Goal: Transaction & Acquisition: Purchase product/service

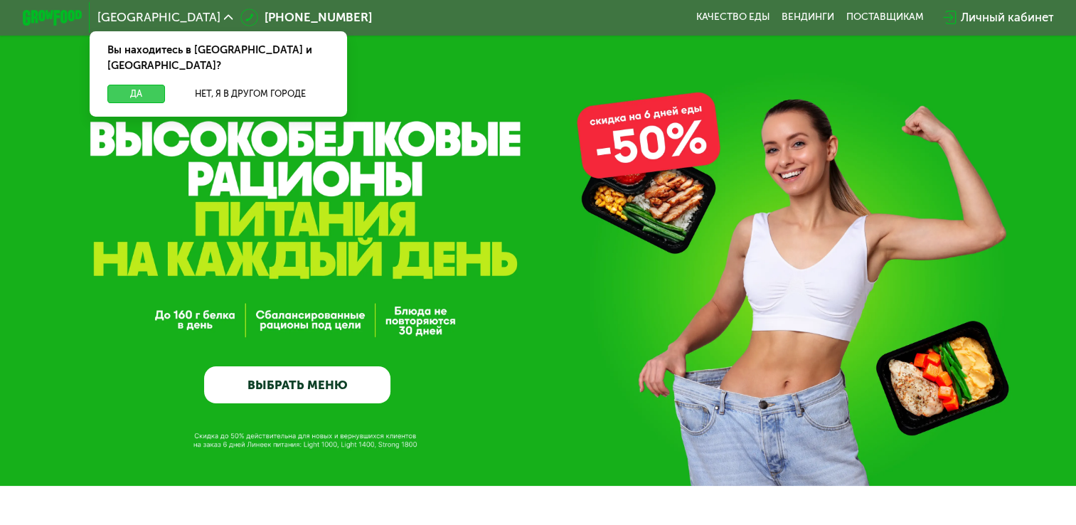
click at [114, 87] on button "Да" at bounding box center [136, 94] width 58 height 18
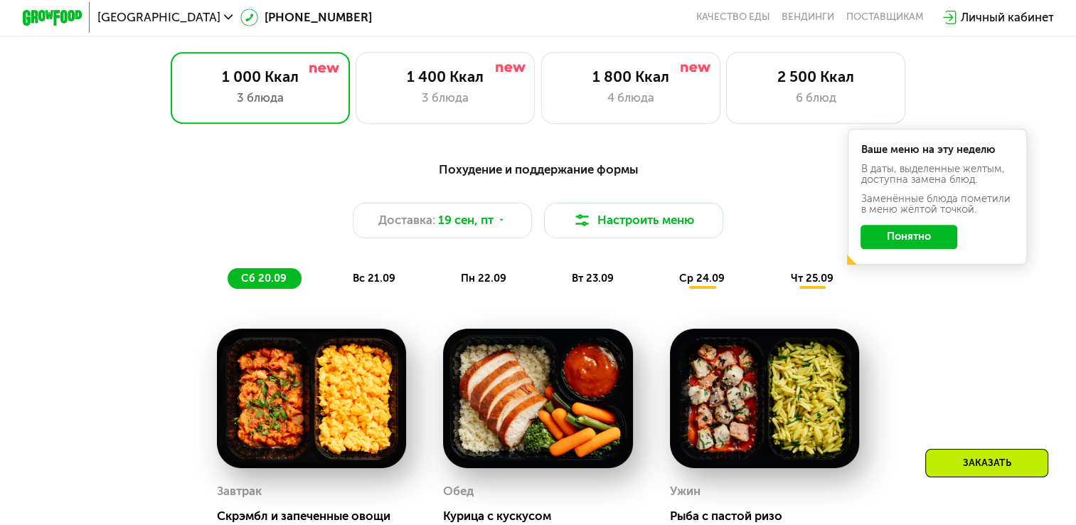
scroll to position [967, 0]
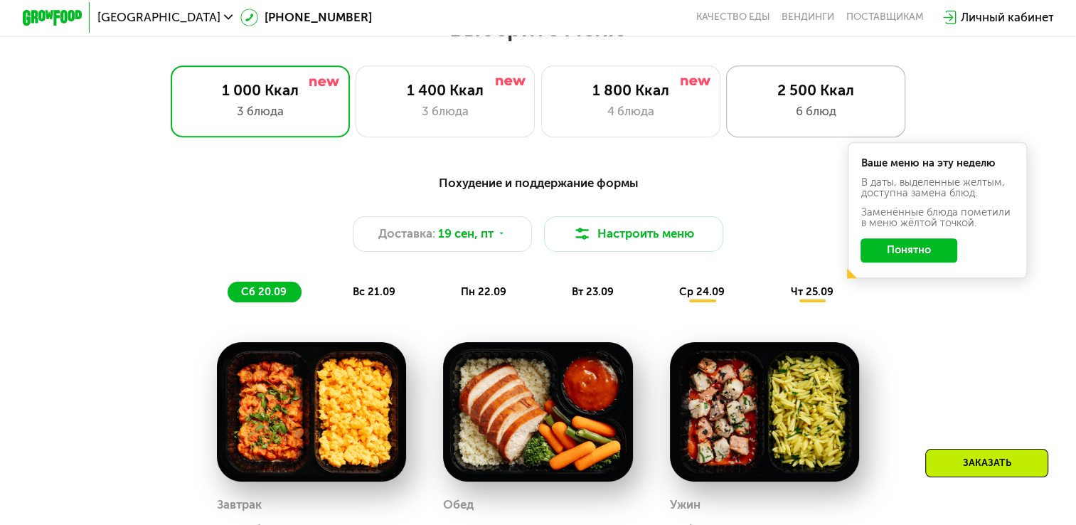
click at [792, 118] on div "6 блюд" at bounding box center [816, 111] width 148 height 18
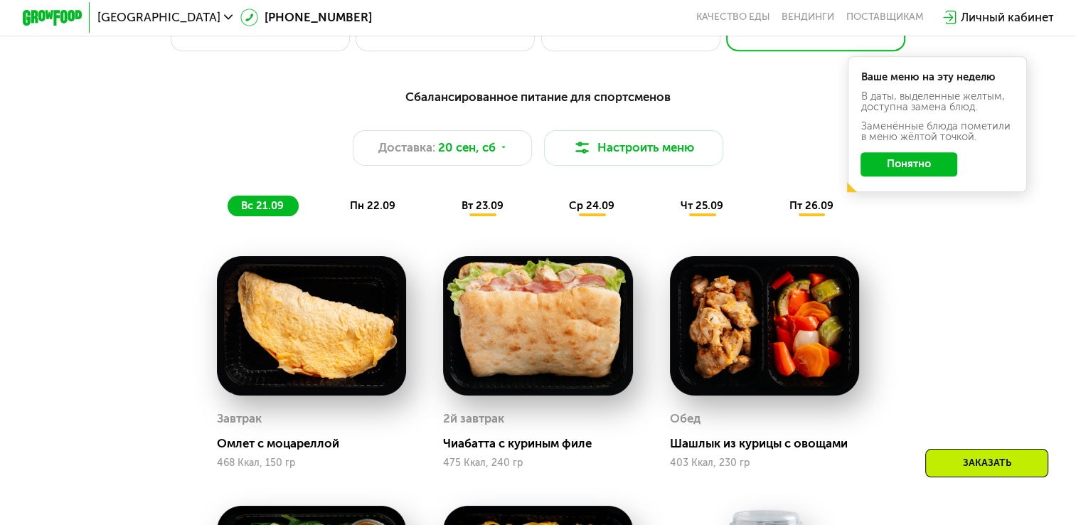
scroll to position [1055, 0]
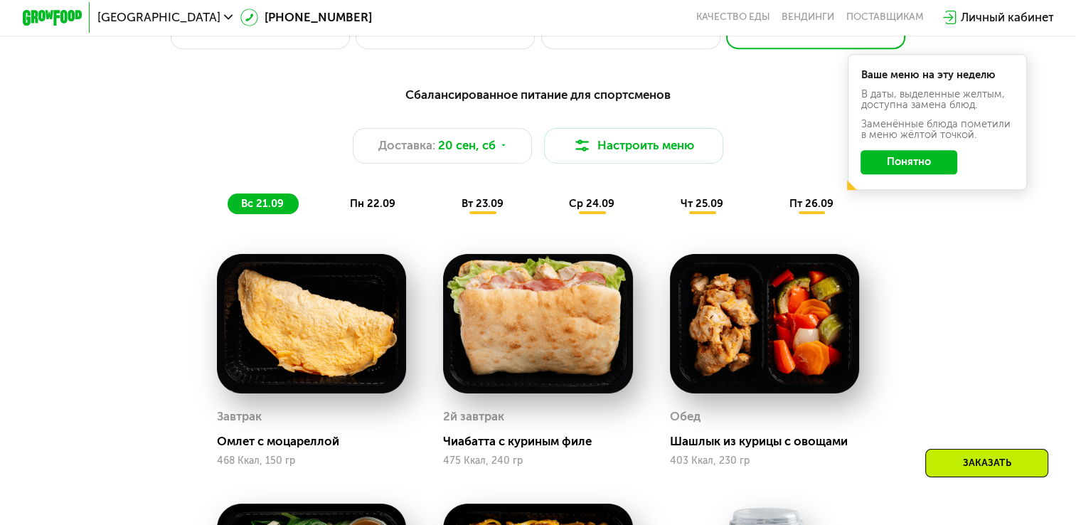
click at [374, 210] on span "пн 22.09" at bounding box center [373, 203] width 46 height 13
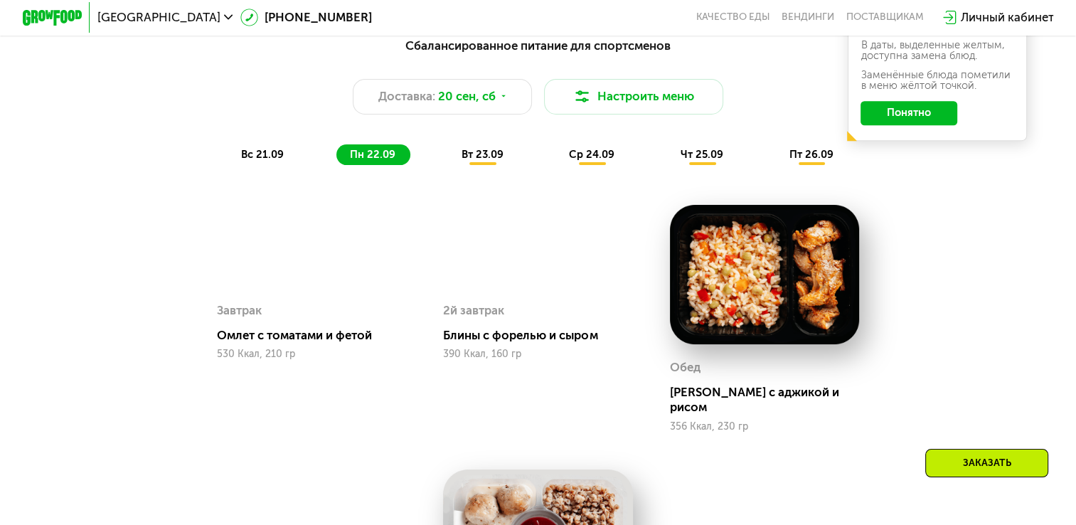
scroll to position [1101, 0]
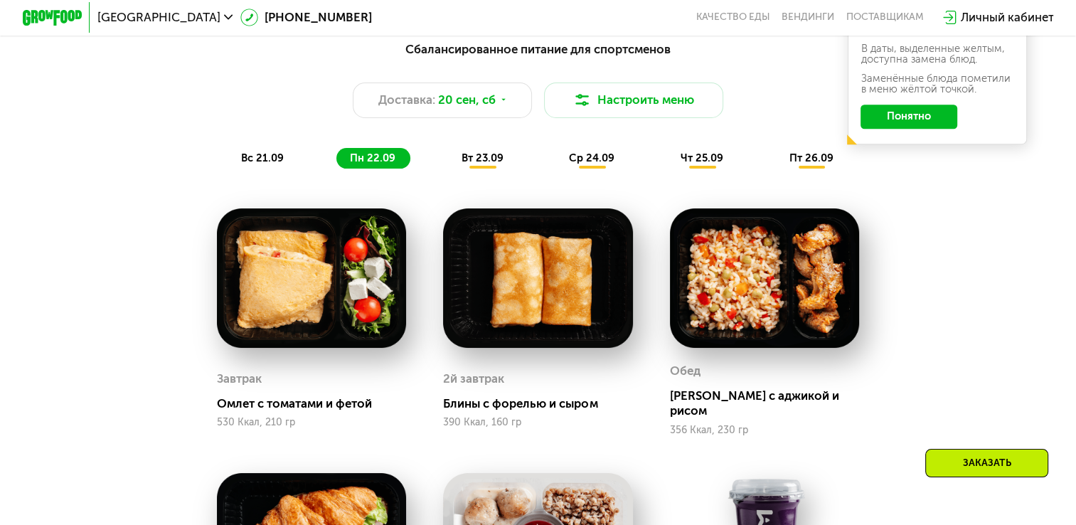
click at [567, 169] on div "ср 24.09" at bounding box center [592, 158] width 74 height 21
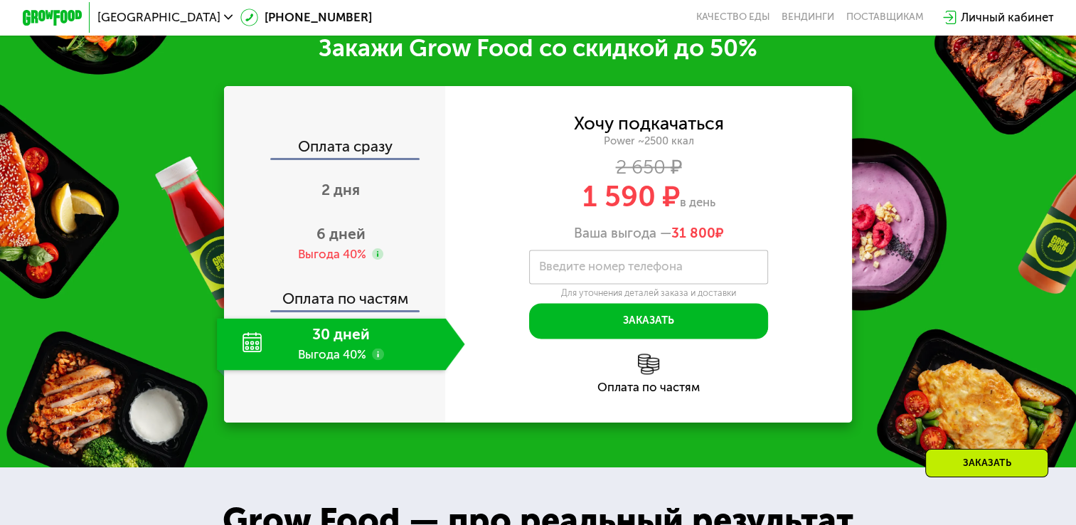
scroll to position [2076, 0]
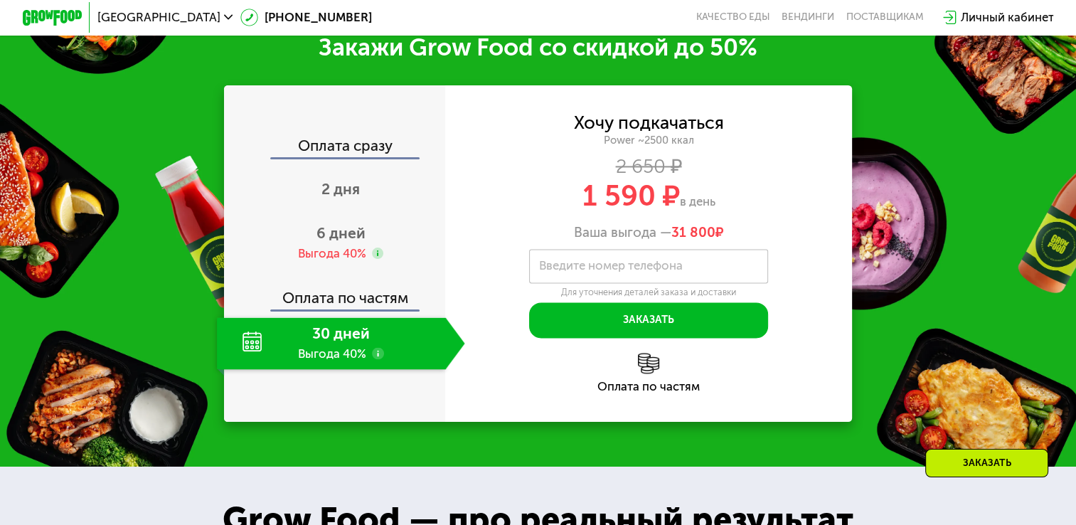
click at [340, 370] on div "30 дней Выгода 40%" at bounding box center [331, 343] width 229 height 53
click at [313, 370] on div "30 дней Выгода 40%" at bounding box center [331, 343] width 229 height 53
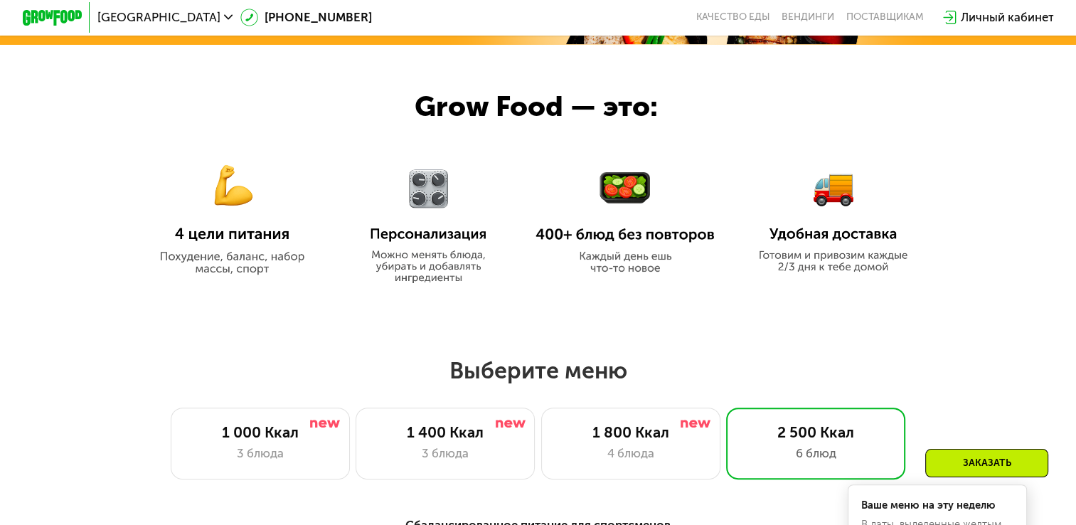
scroll to position [626, 0]
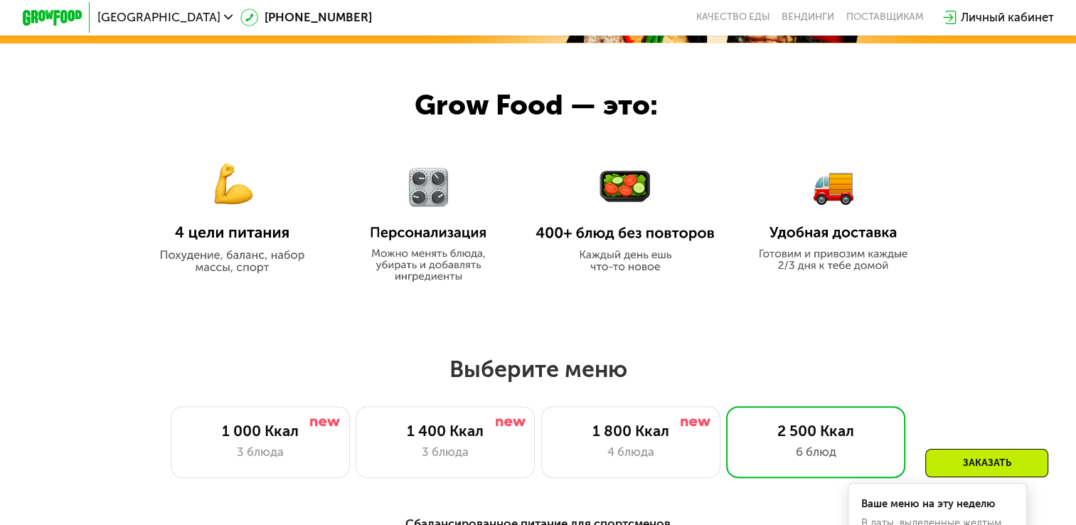
click at [204, 268] on img at bounding box center [231, 208] width 179 height 130
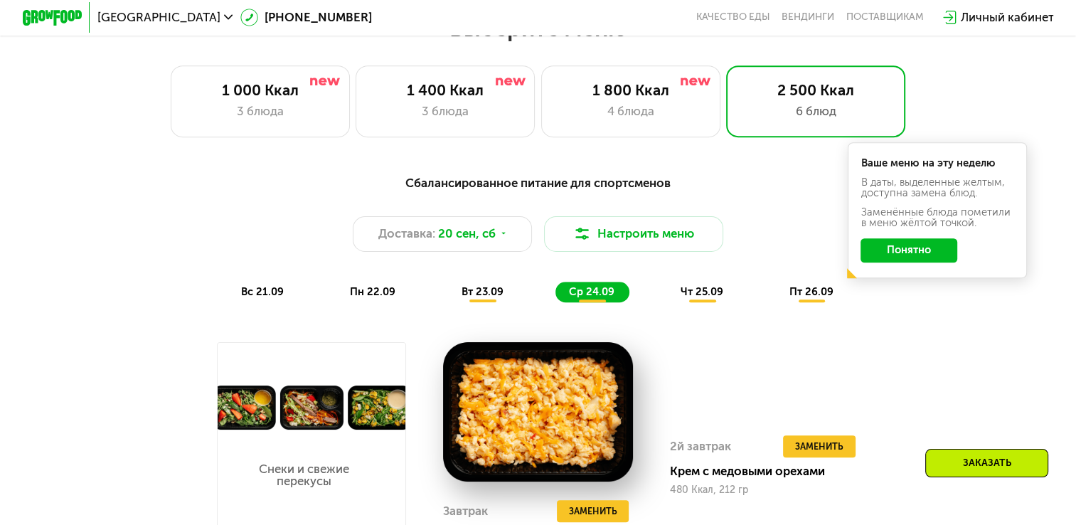
scroll to position [967, 0]
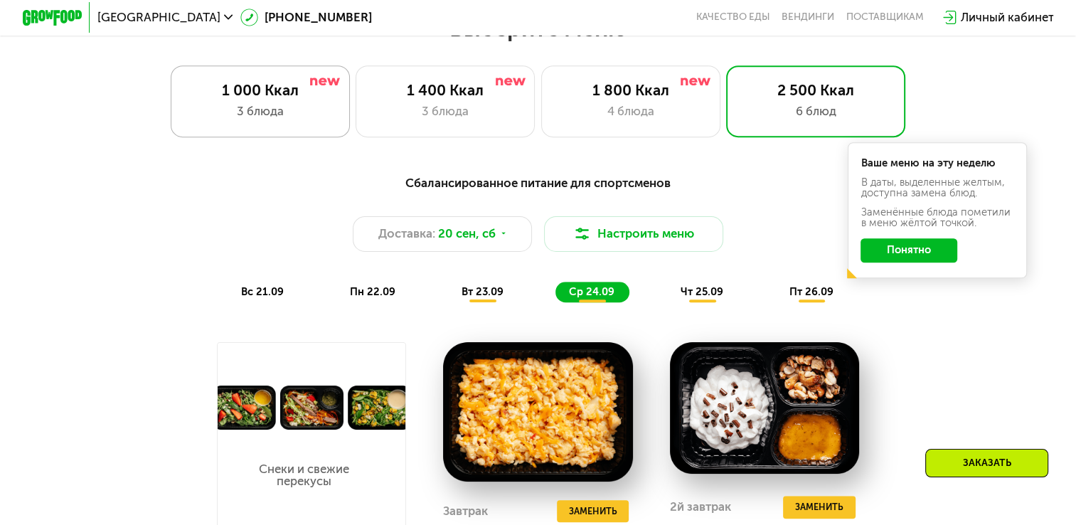
click at [250, 108] on div "3 блюда" at bounding box center [260, 111] width 148 height 18
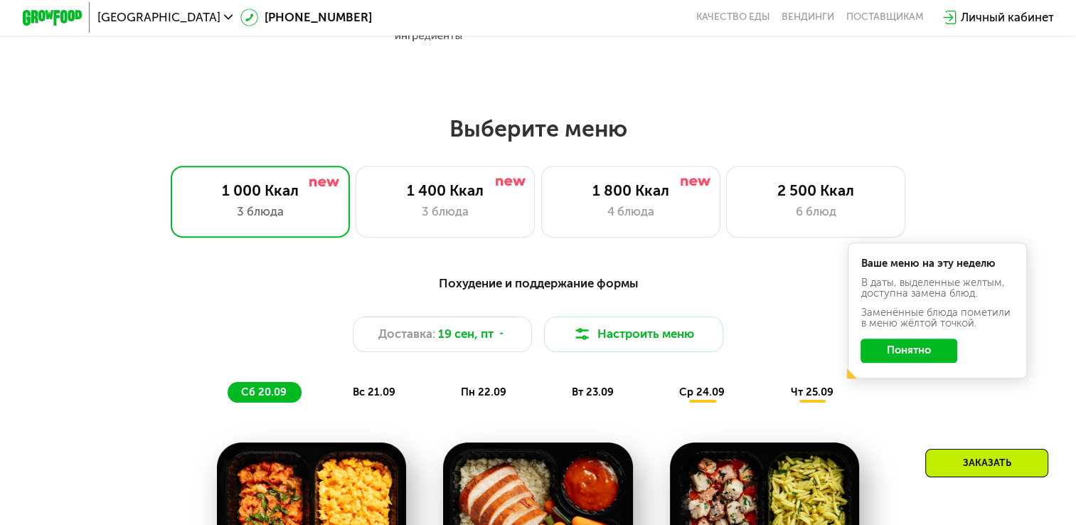
scroll to position [848, 0]
